Goal: Find specific page/section: Find specific page/section

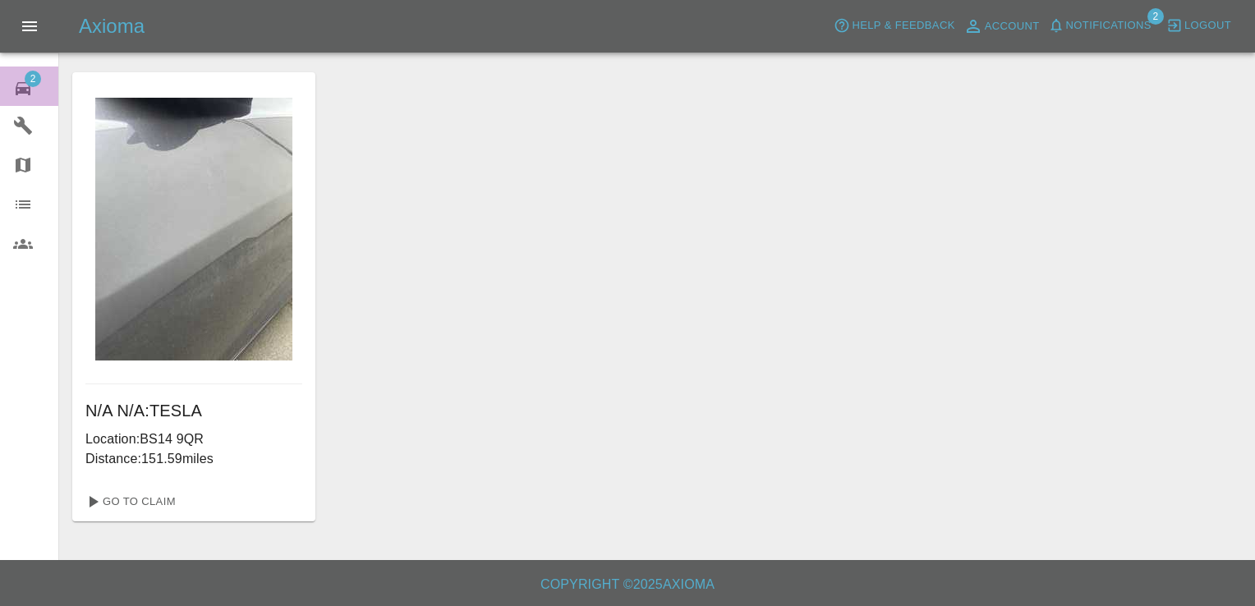
click at [27, 69] on link "2 Repair home" at bounding box center [29, 86] width 58 height 39
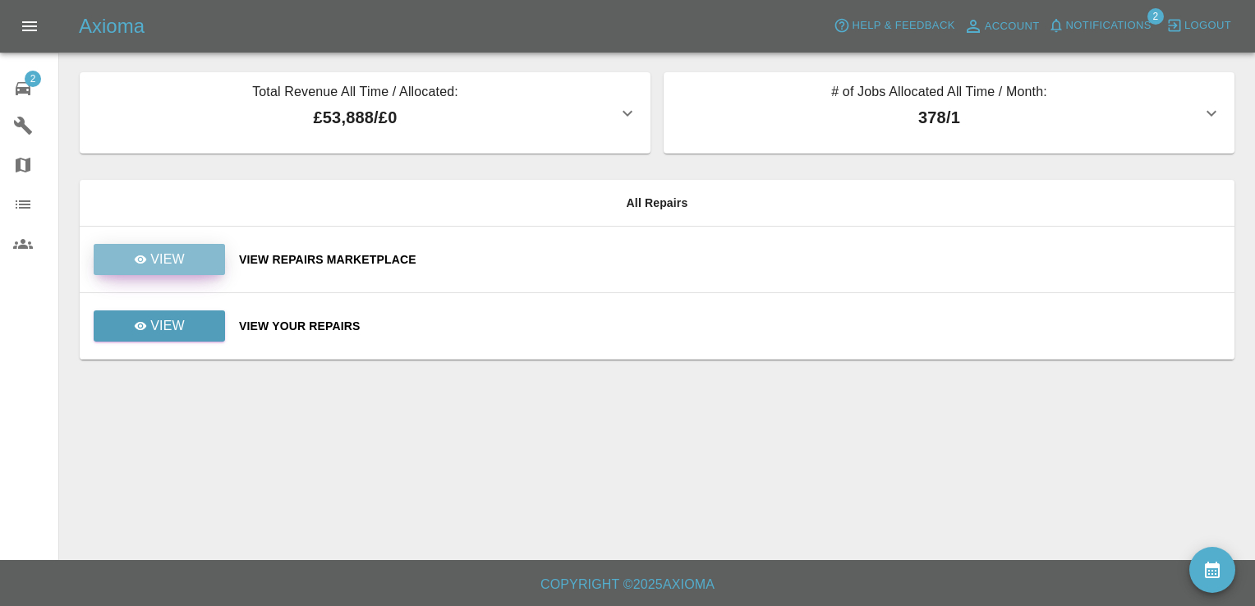
click at [204, 256] on link "View" at bounding box center [159, 259] width 131 height 31
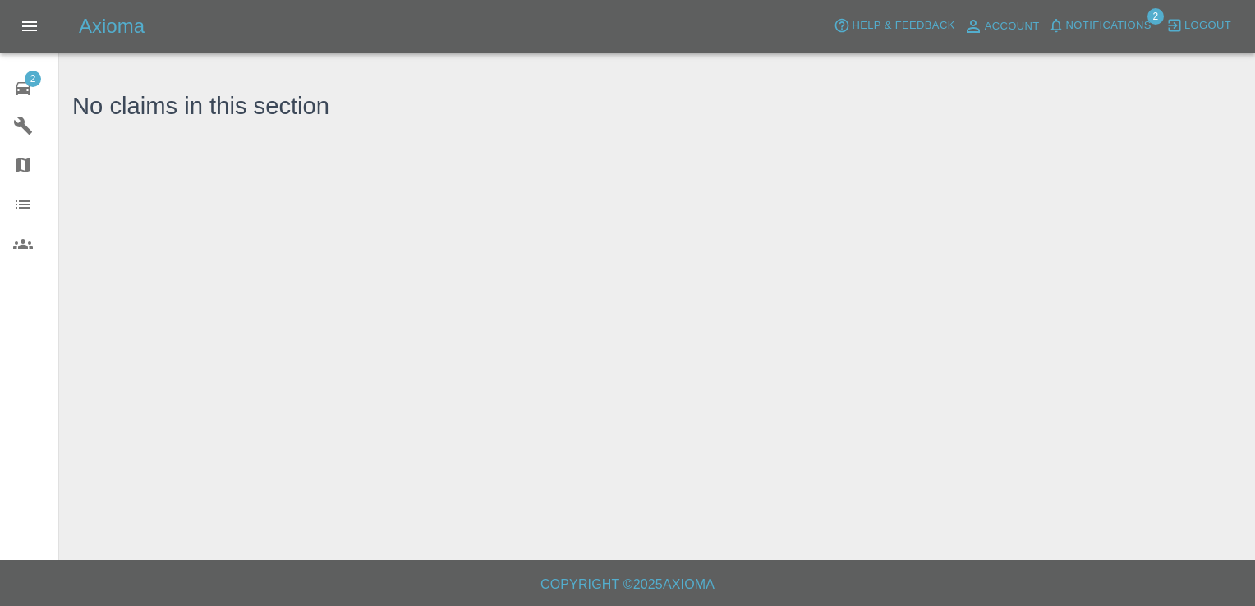
click at [971, 117] on div "No claims in this section" at bounding box center [656, 102] width 1169 height 61
click at [578, 200] on main "No claims in this section" at bounding box center [627, 280] width 1255 height 560
click at [30, 74] on span "2" at bounding box center [33, 79] width 16 height 16
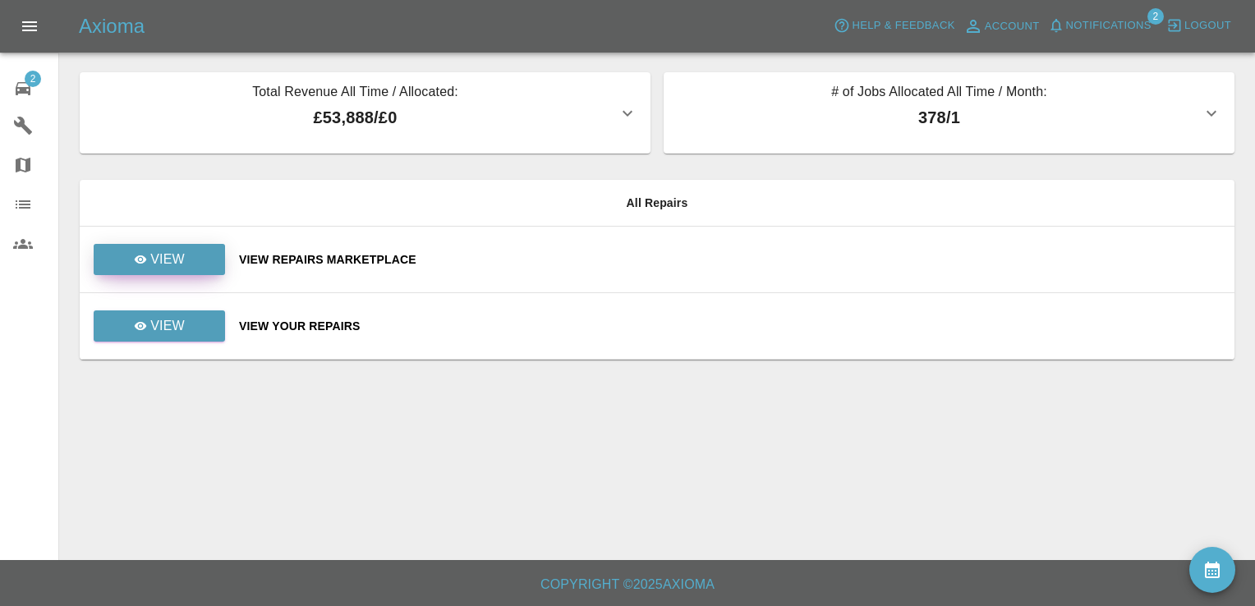
click at [178, 262] on p "View" at bounding box center [167, 260] width 34 height 20
